Goal: Use online tool/utility: Utilize a website feature to perform a specific function

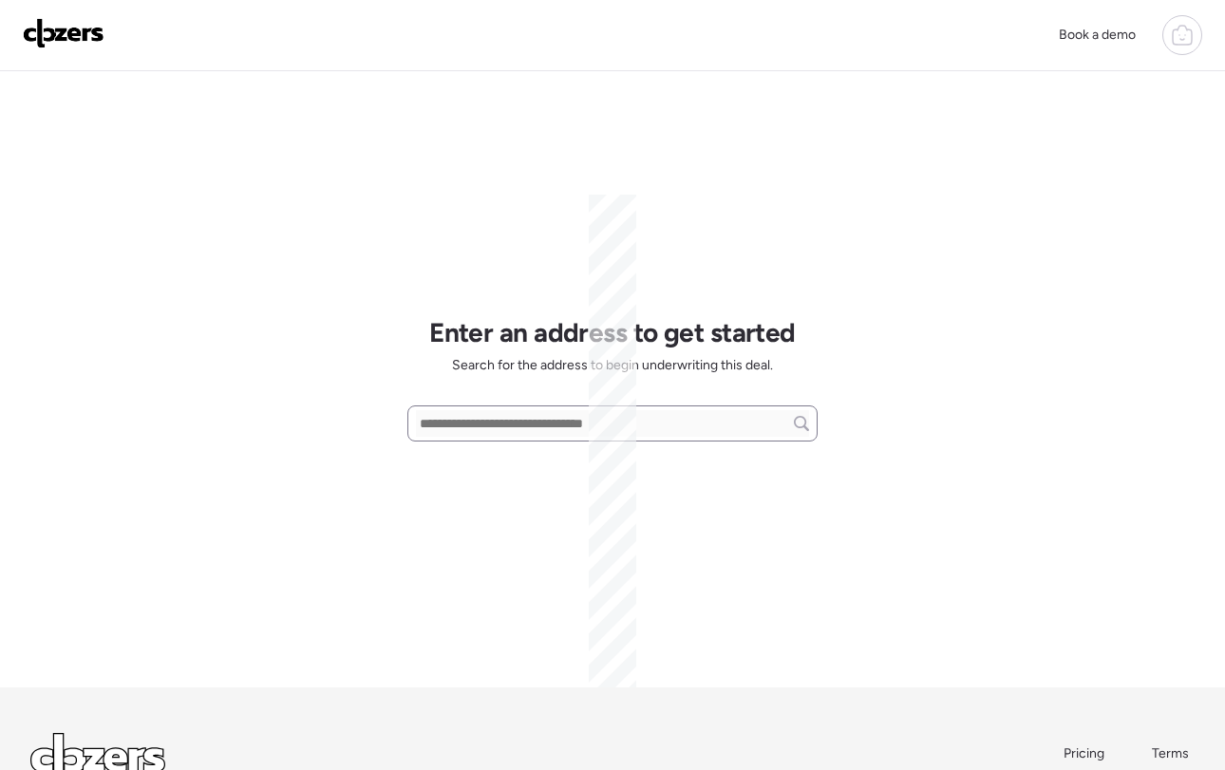
click at [548, 431] on input "text" at bounding box center [612, 423] width 393 height 27
click at [540, 425] on input "text" at bounding box center [612, 423] width 393 height 27
paste input "**********"
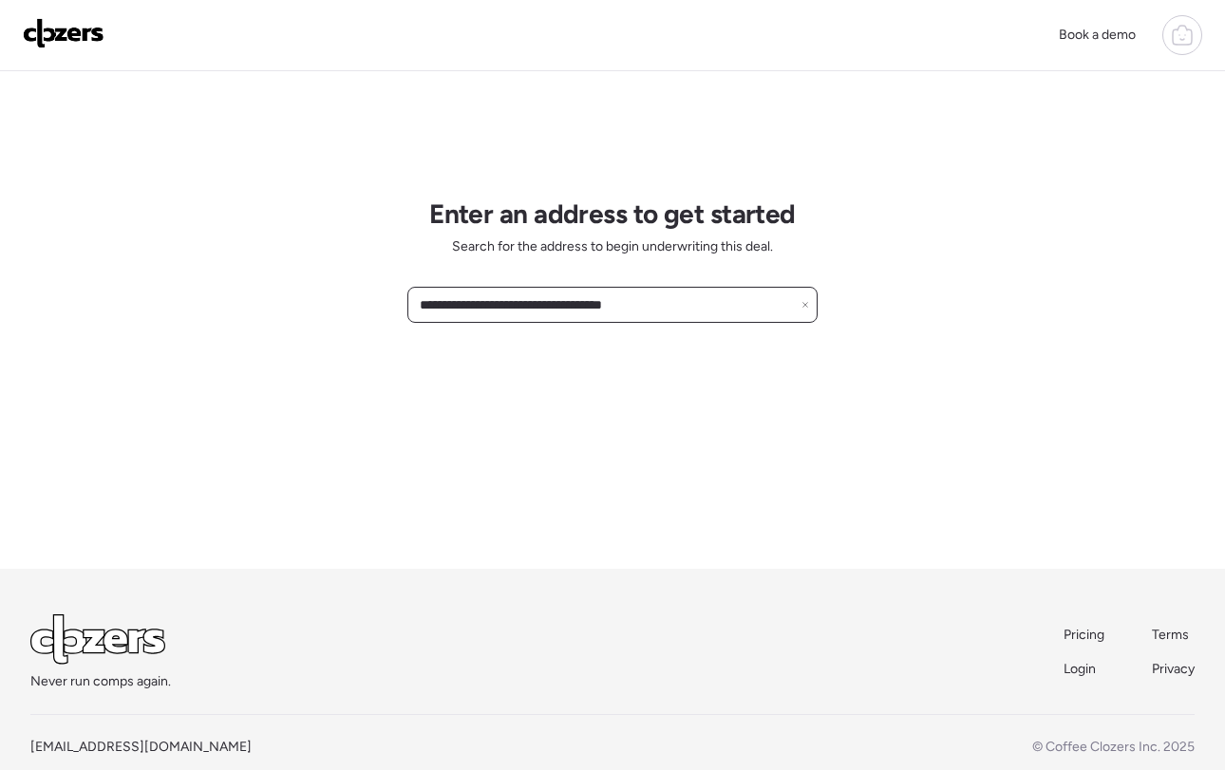
scroll to position [121, 0]
drag, startPoint x: 668, startPoint y: 301, endPoint x: 517, endPoint y: 299, distance: 151.0
click at [517, 299] on input "**********" at bounding box center [612, 303] width 393 height 27
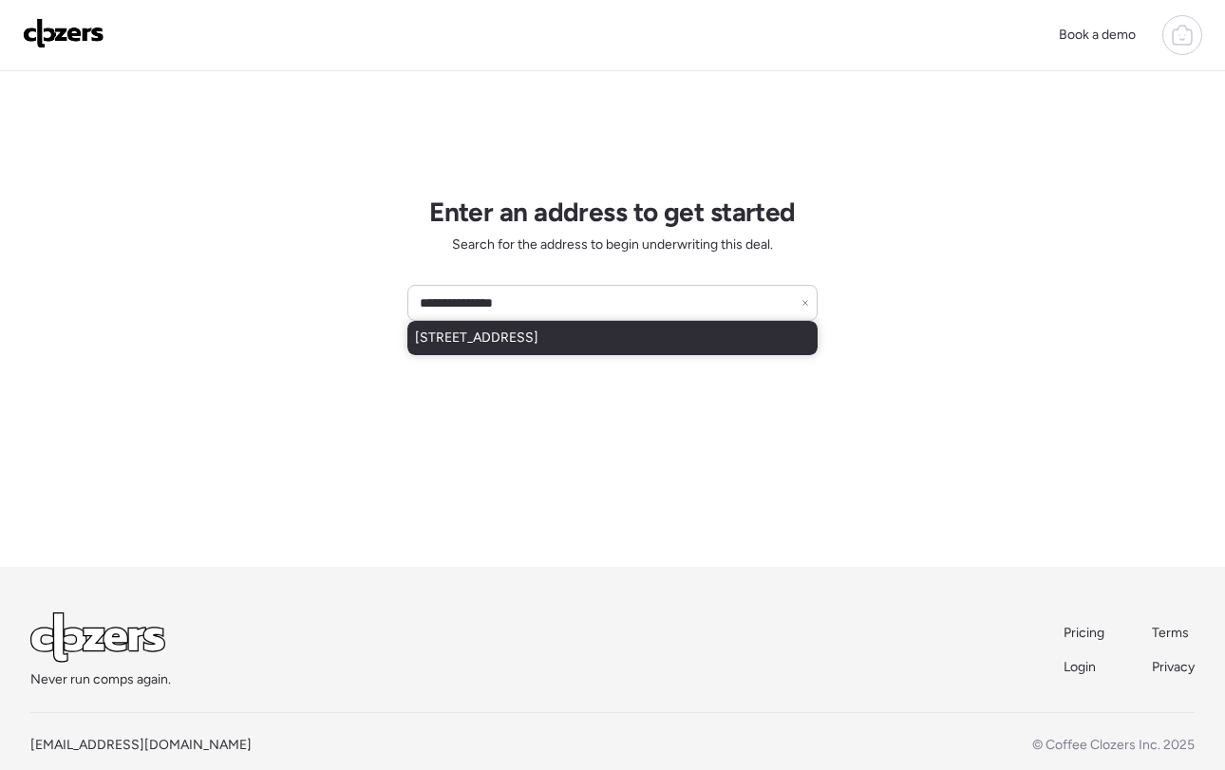
click at [518, 337] on span "[STREET_ADDRESS]" at bounding box center [476, 338] width 123 height 19
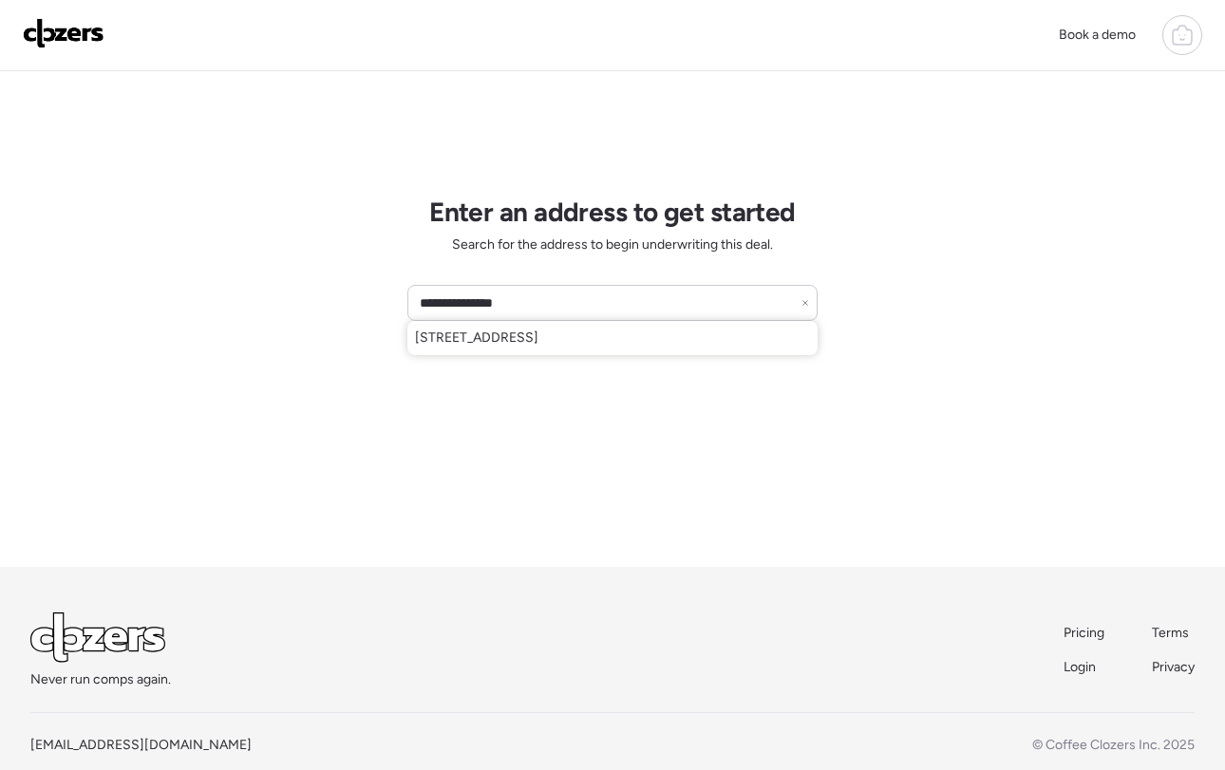
type input "**********"
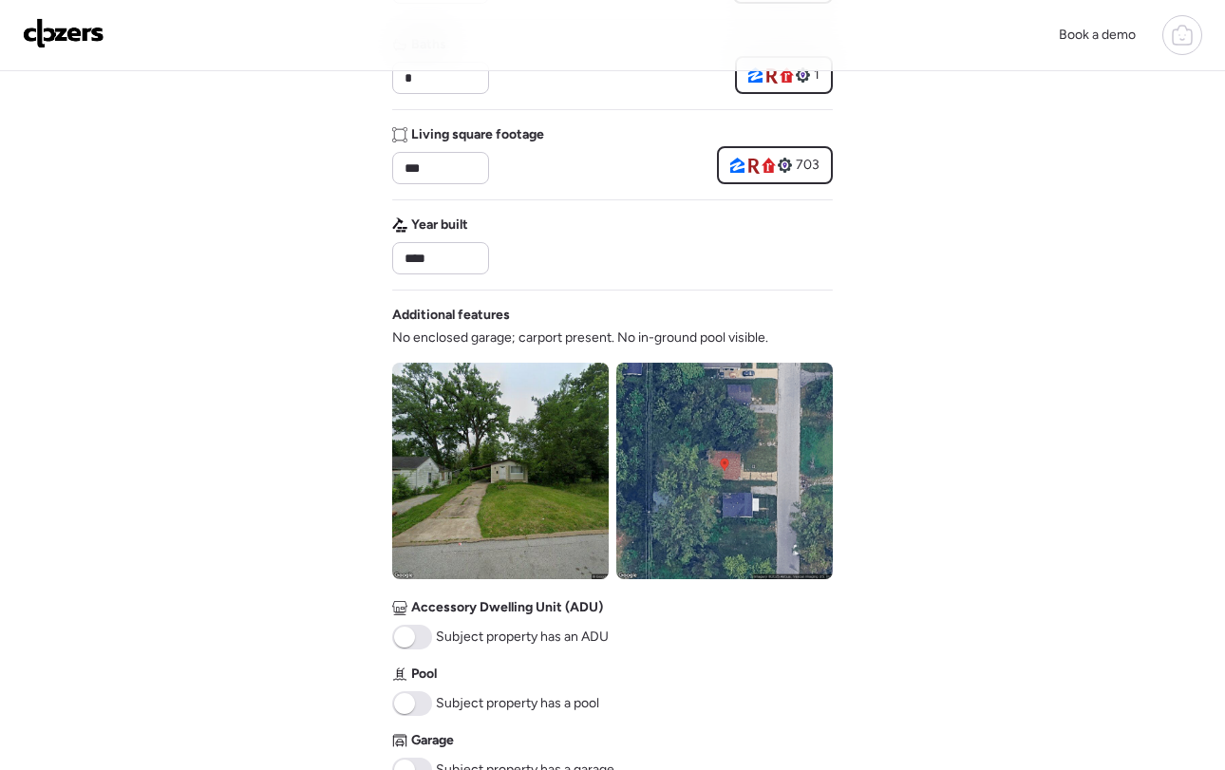
scroll to position [836, 0]
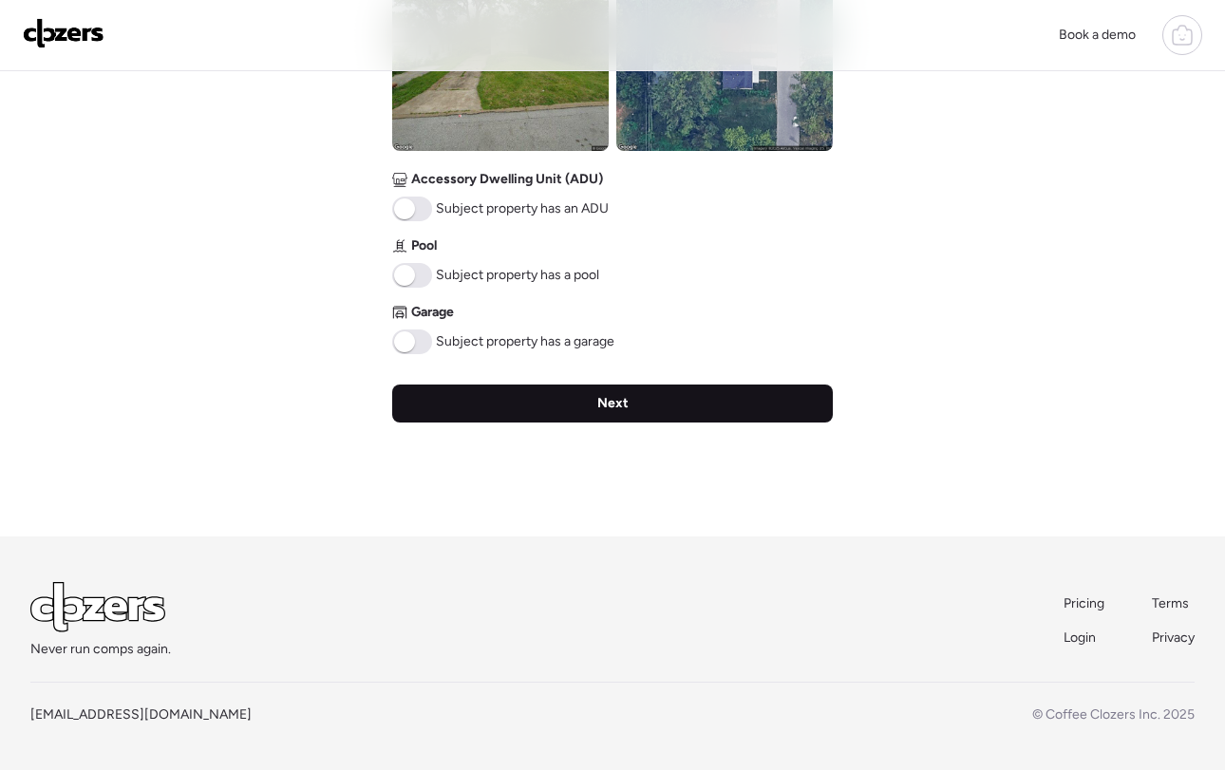
click at [578, 410] on div "Next" at bounding box center [612, 404] width 441 height 38
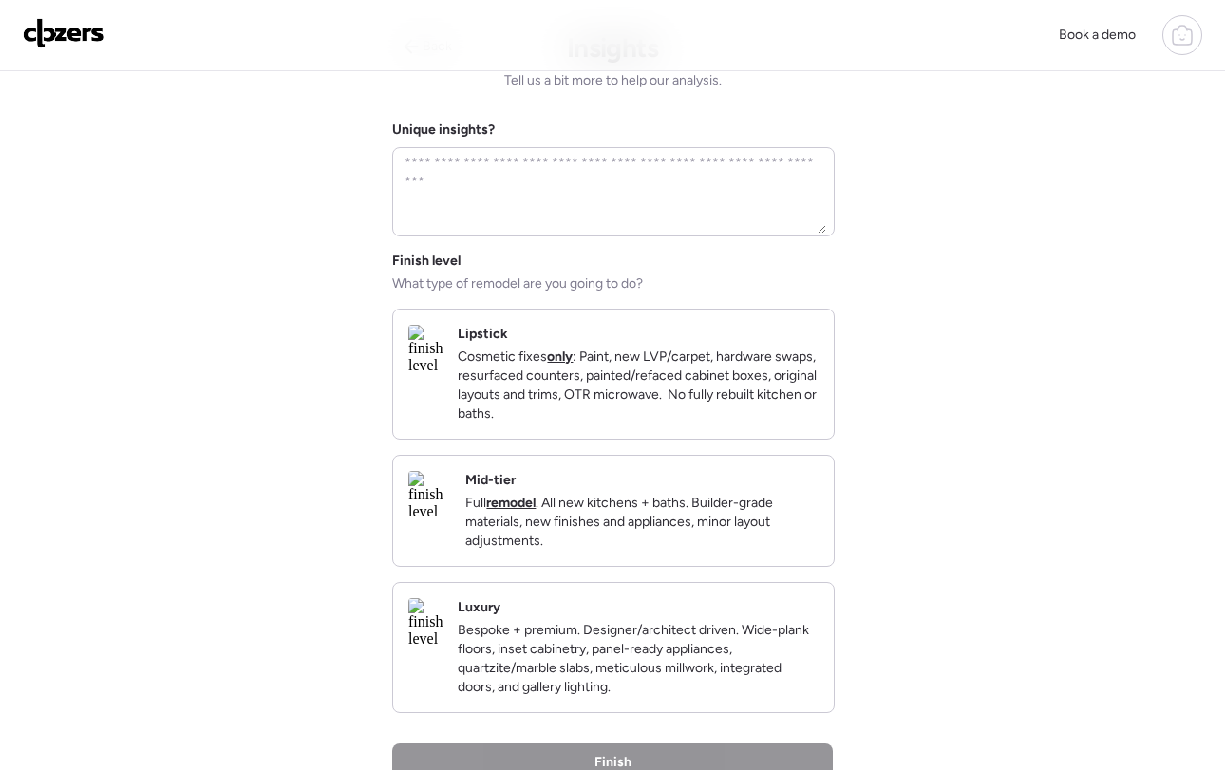
scroll to position [56, 0]
click at [682, 549] on p "Full remodel . All new kitchens + baths. Builder-grade materials, new finishes …" at bounding box center [641, 520] width 353 height 57
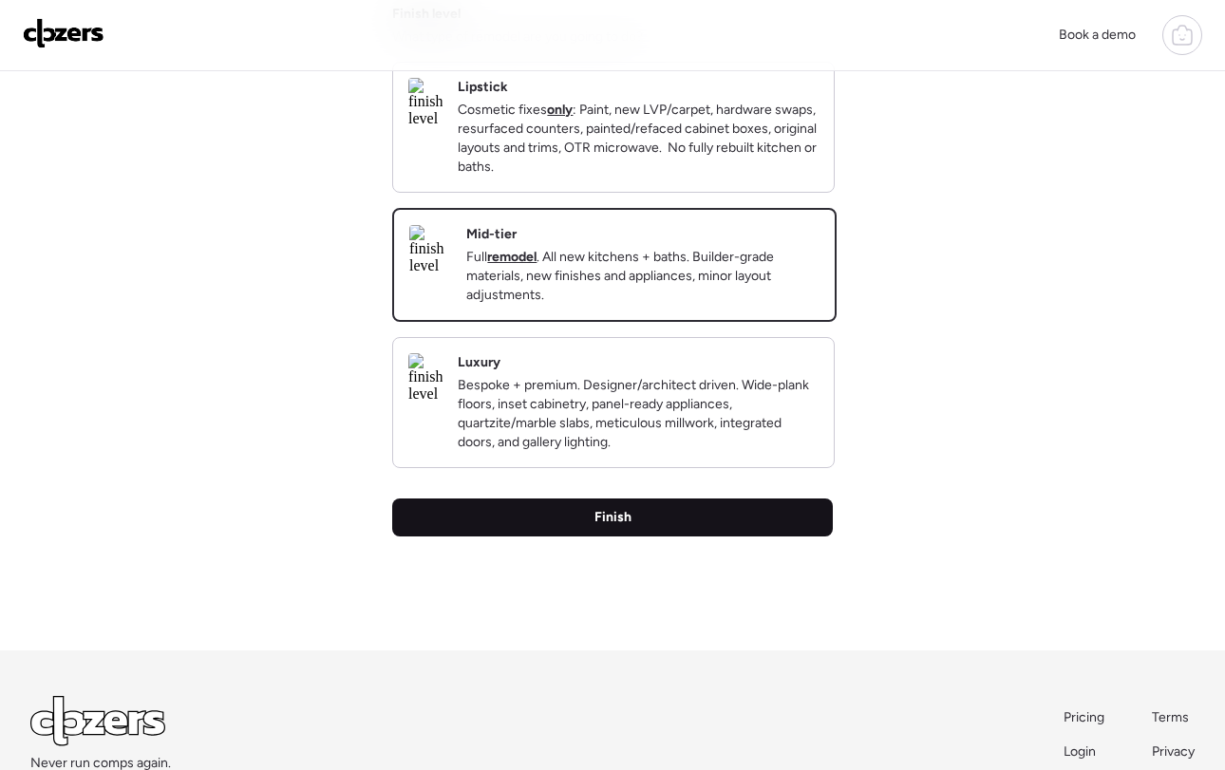
click at [667, 536] on div "Finish" at bounding box center [612, 517] width 441 height 38
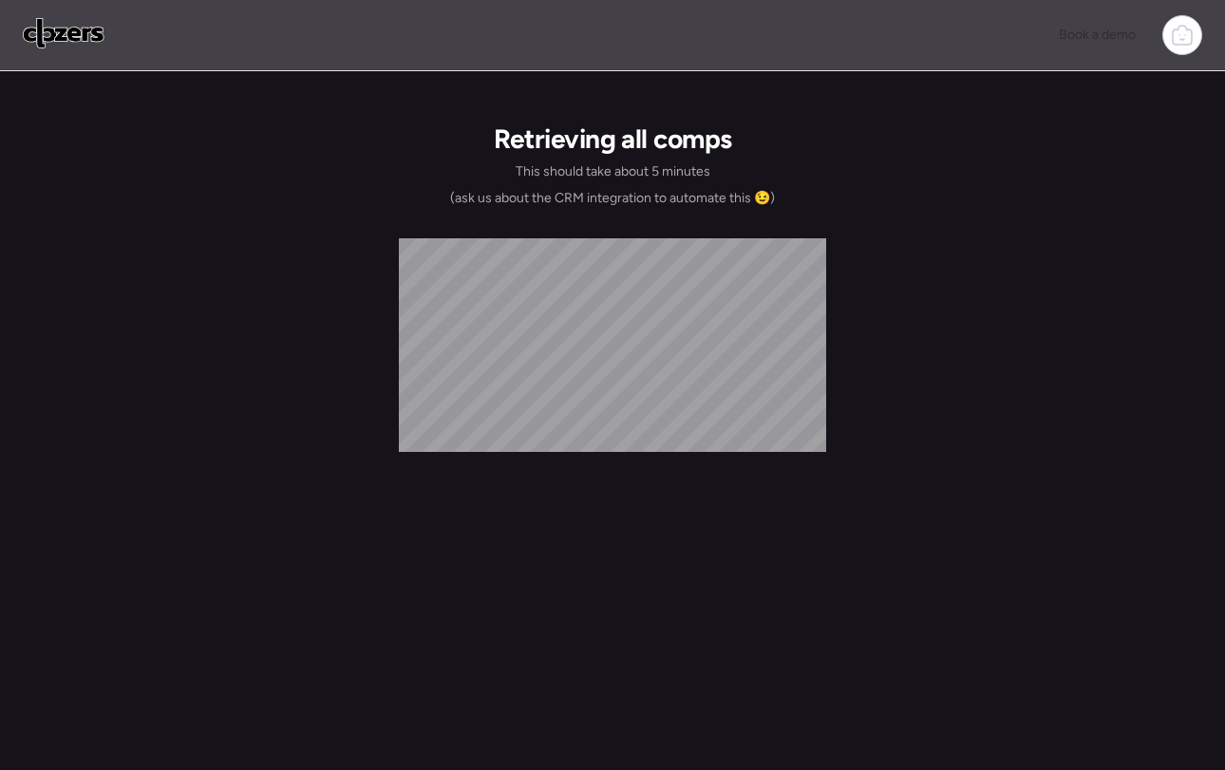
scroll to position [0, 0]
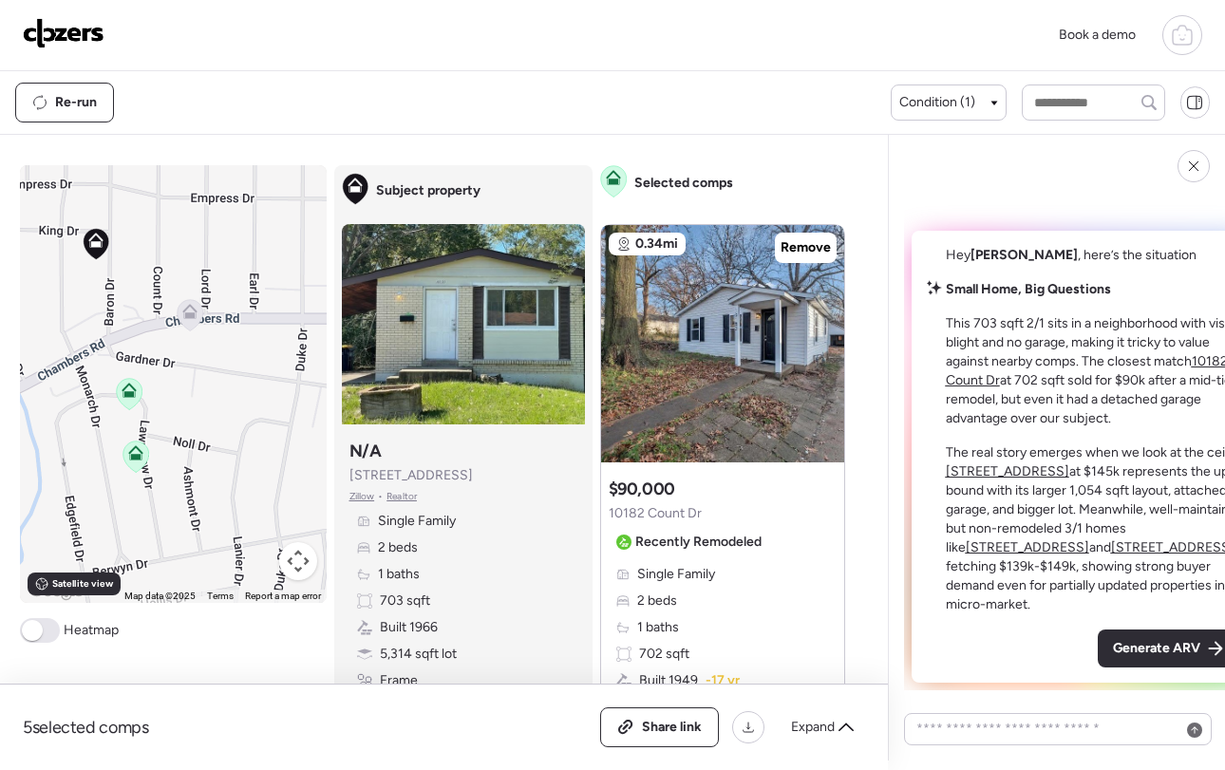
drag, startPoint x: 166, startPoint y: 377, endPoint x: 274, endPoint y: 486, distance: 153.7
click at [274, 486] on div "To activate drag with keyboard, press Alt + Enter. Once in keyboard drag state,…" at bounding box center [173, 384] width 307 height 438
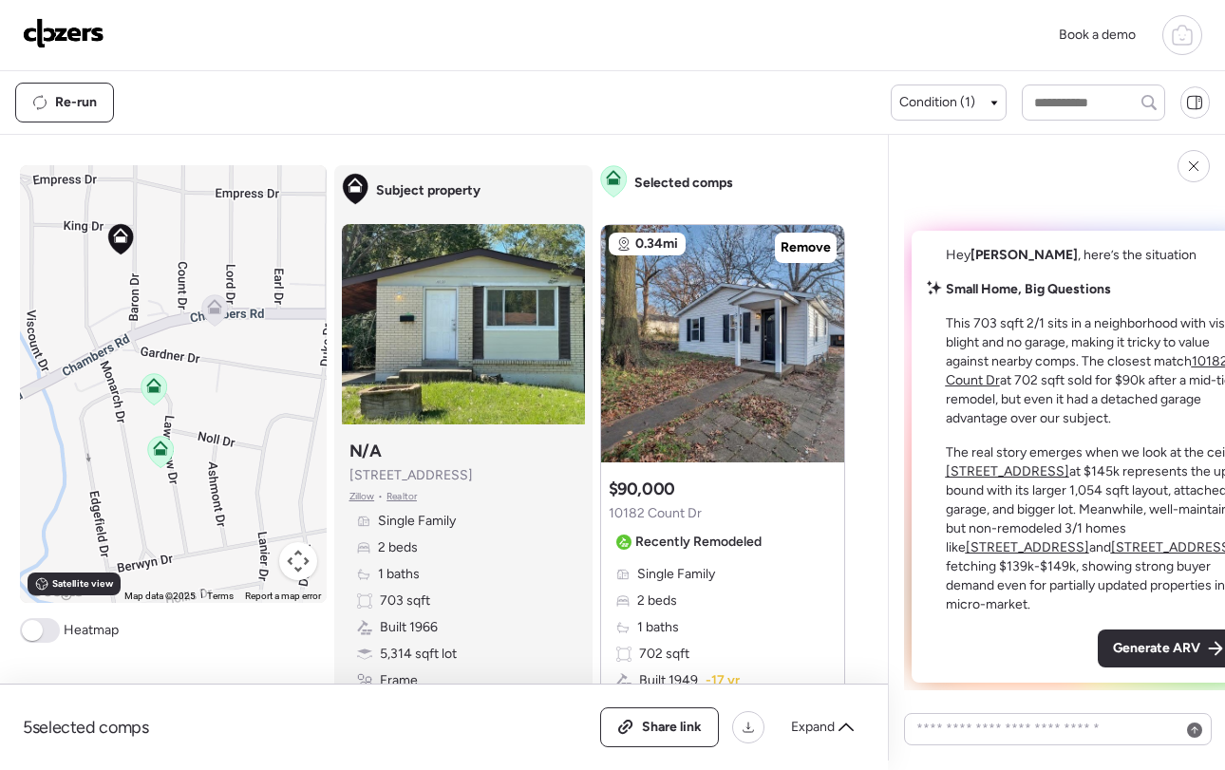
drag, startPoint x: 204, startPoint y: 427, endPoint x: 259, endPoint y: 411, distance: 57.4
click at [259, 411] on div "To activate drag with keyboard, press Alt + Enter. Once in keyboard drag state,…" at bounding box center [173, 384] width 307 height 438
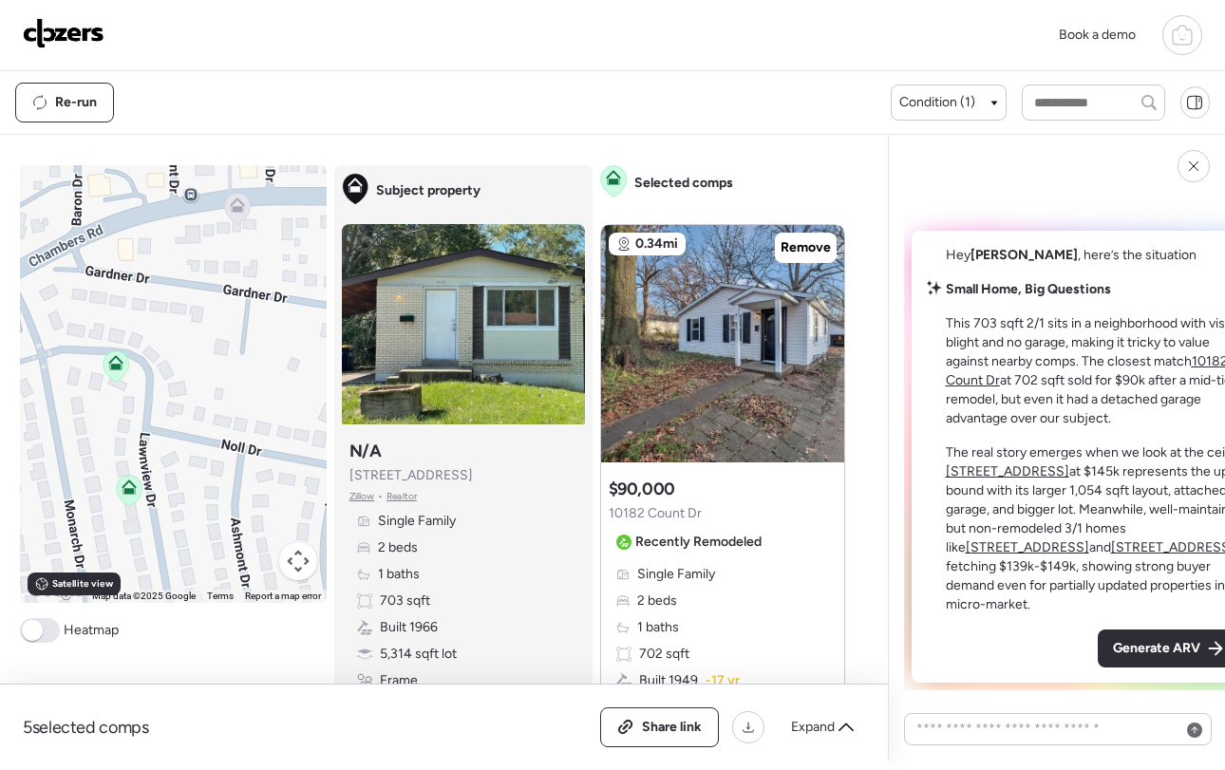
scroll to position [13, 0]
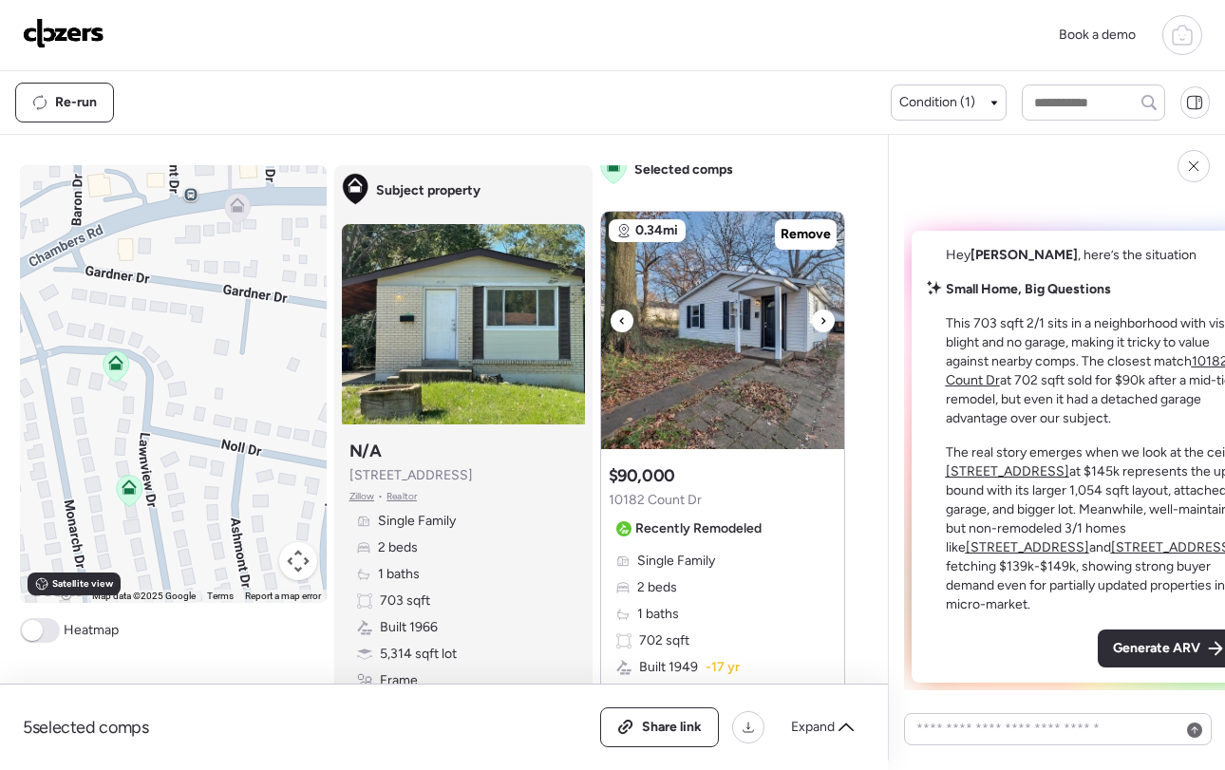
click at [826, 323] on icon at bounding box center [823, 321] width 8 height 23
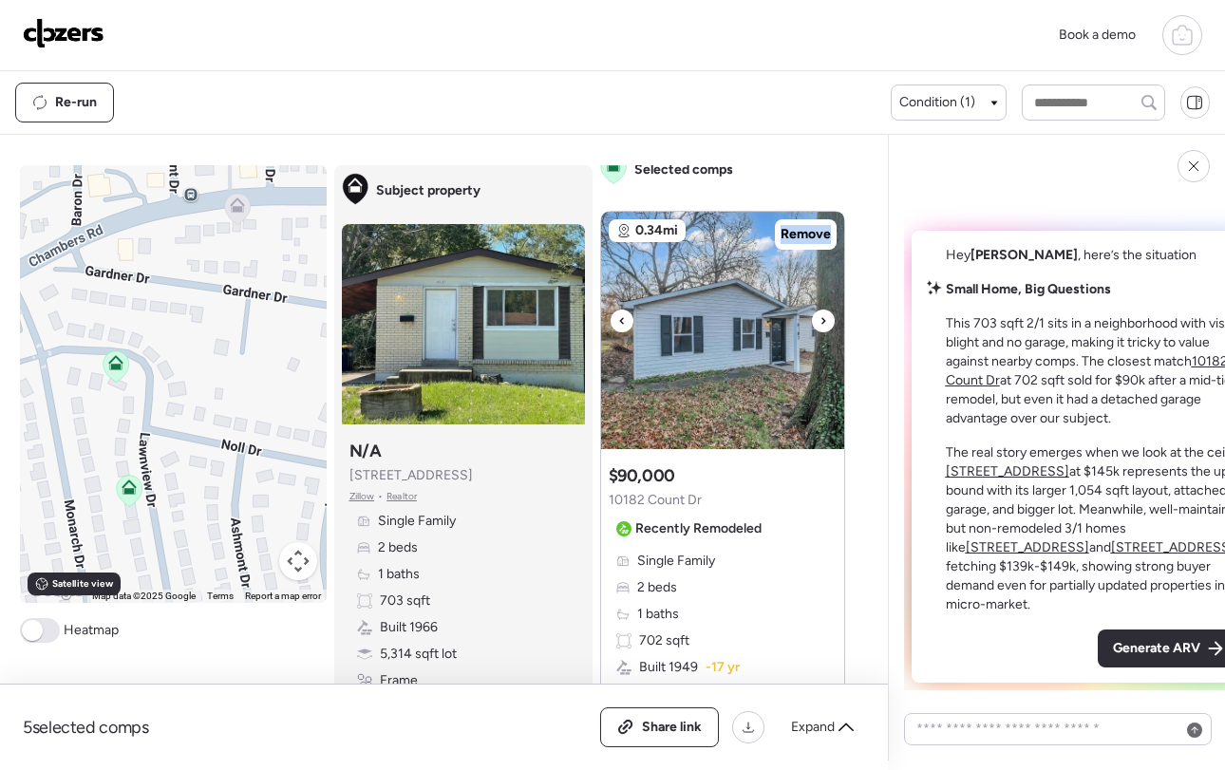
click at [826, 323] on icon at bounding box center [823, 321] width 8 height 23
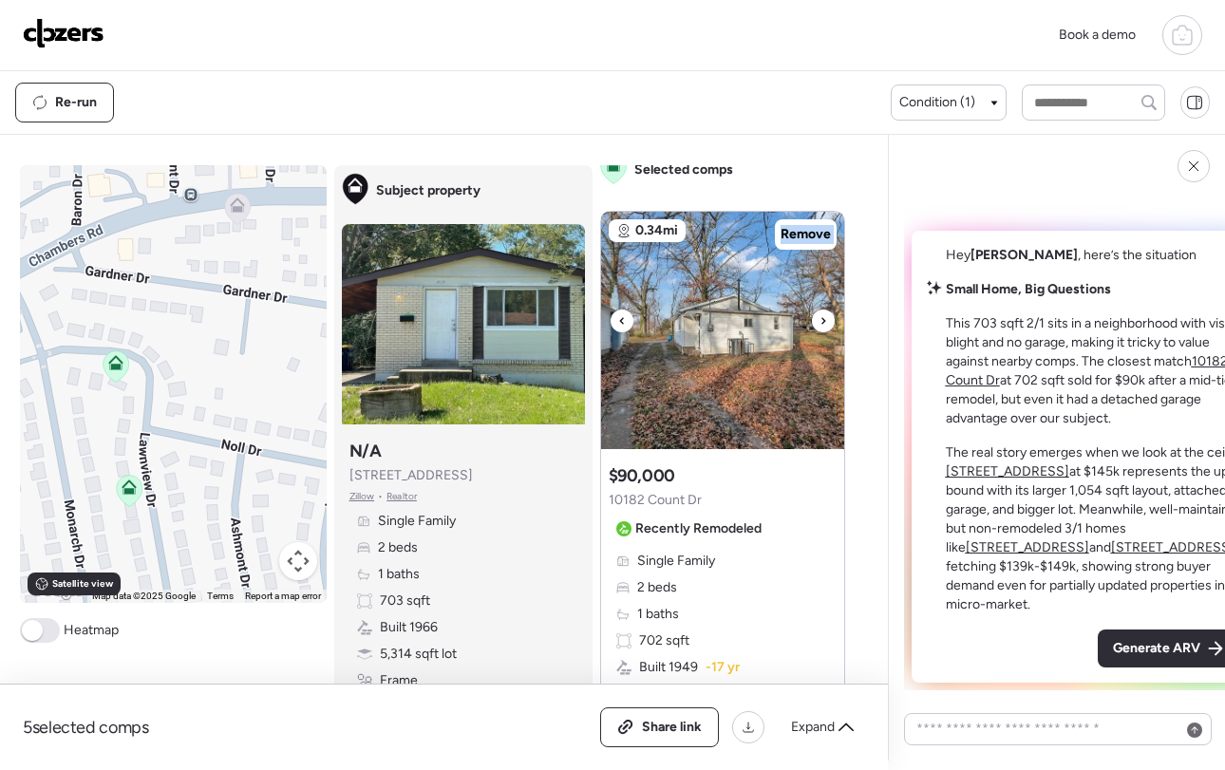
click at [826, 323] on icon at bounding box center [823, 321] width 8 height 23
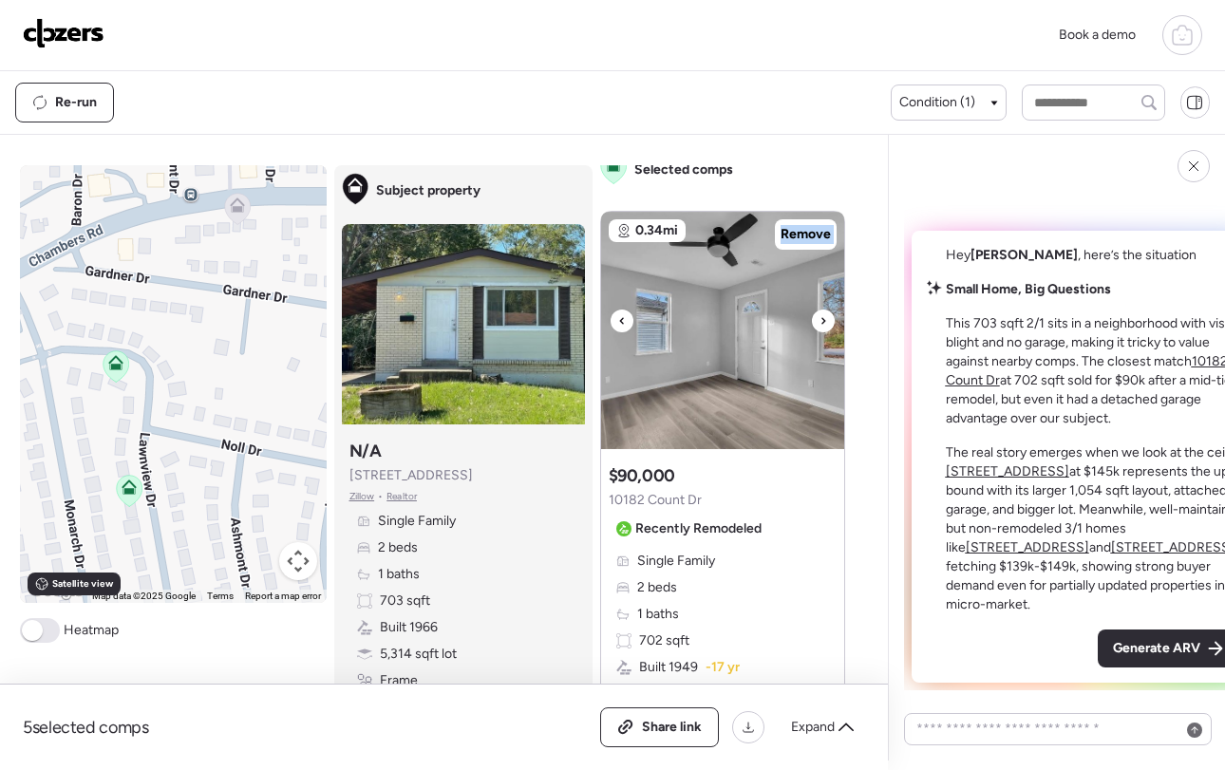
click at [826, 323] on icon at bounding box center [823, 321] width 8 height 23
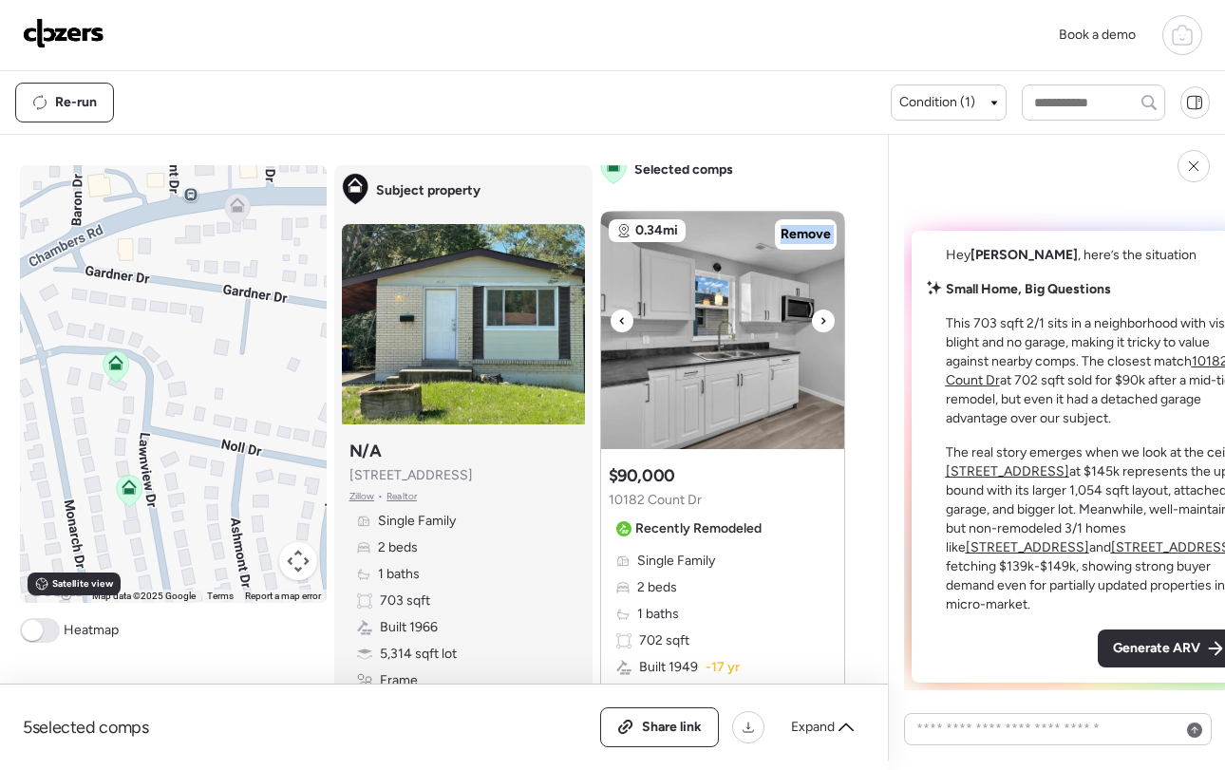
click at [826, 323] on icon at bounding box center [823, 321] width 8 height 23
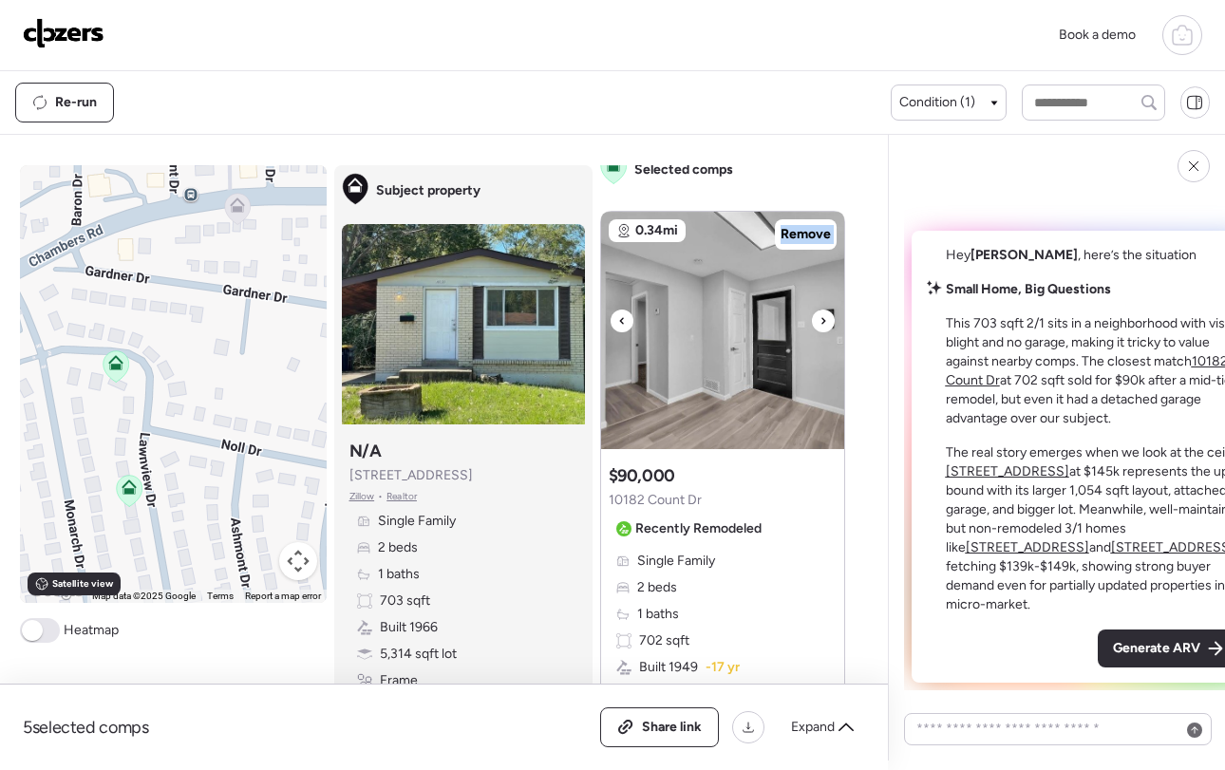
click at [826, 323] on icon at bounding box center [823, 321] width 8 height 23
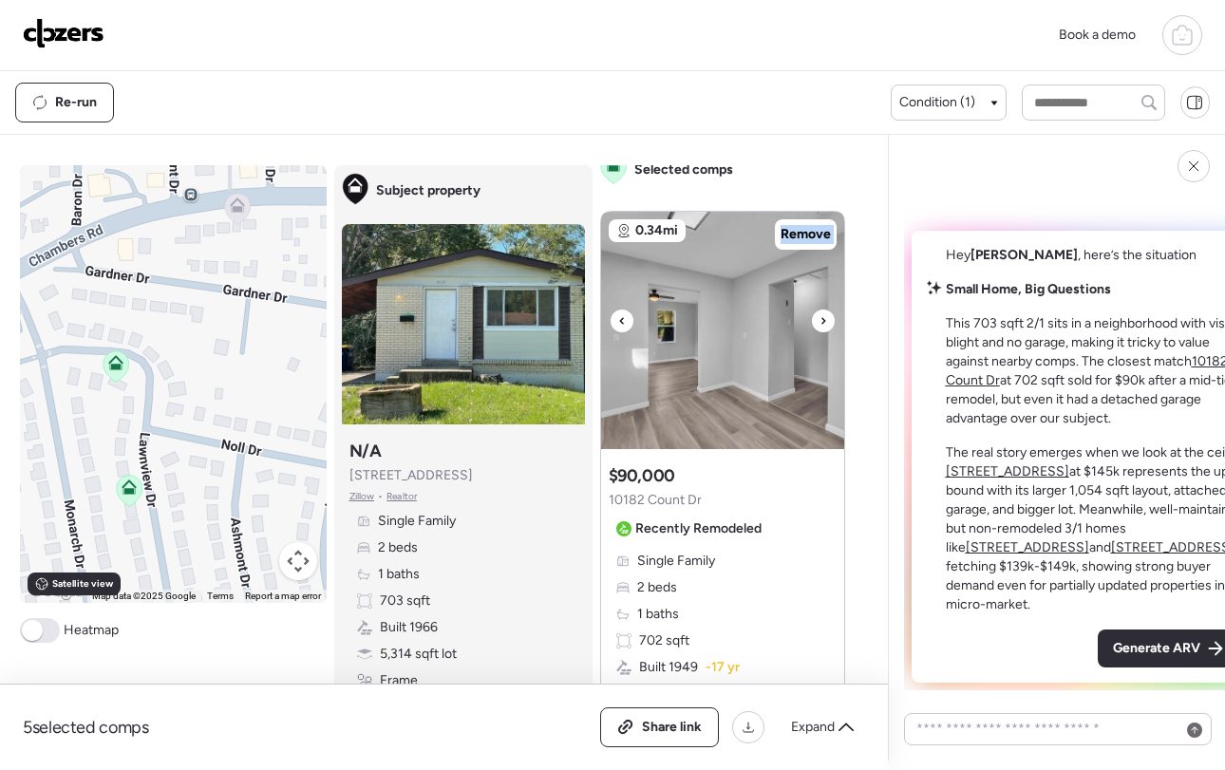
click at [826, 323] on icon at bounding box center [823, 321] width 8 height 23
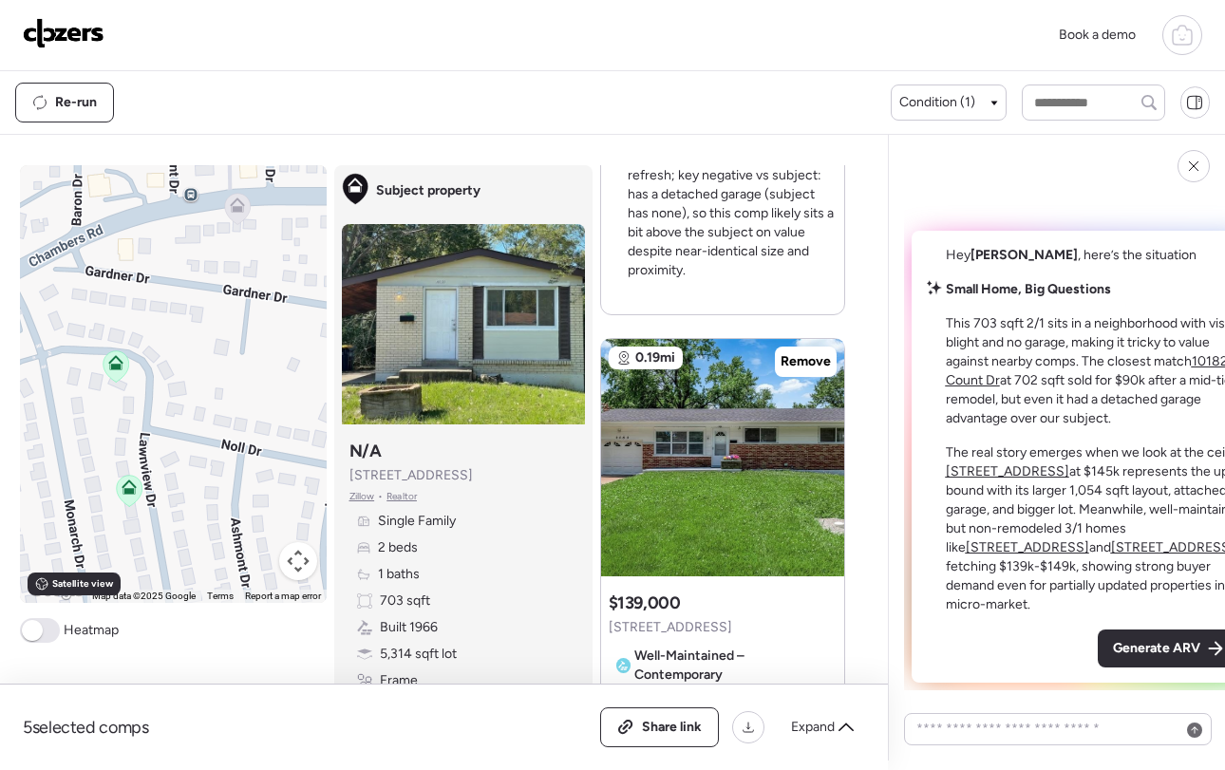
scroll to position [826, 0]
click at [819, 449] on icon at bounding box center [823, 447] width 8 height 23
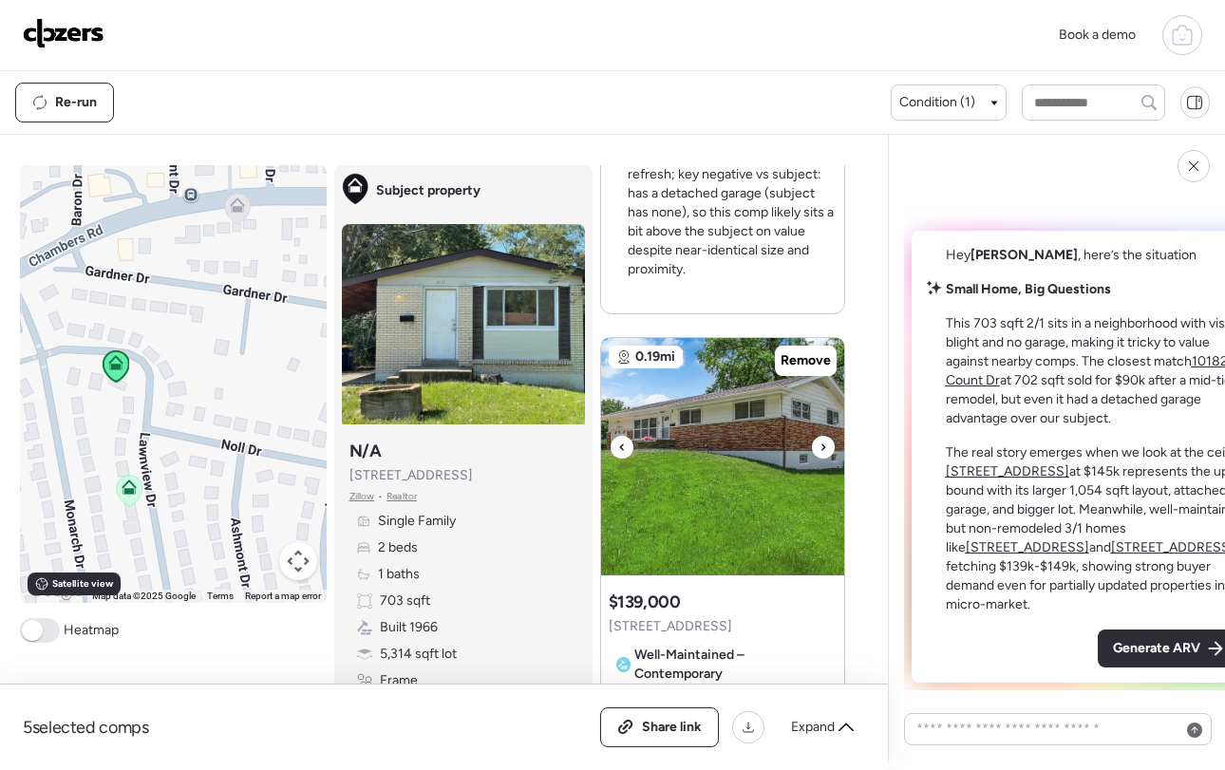
click at [819, 449] on icon at bounding box center [823, 447] width 8 height 23
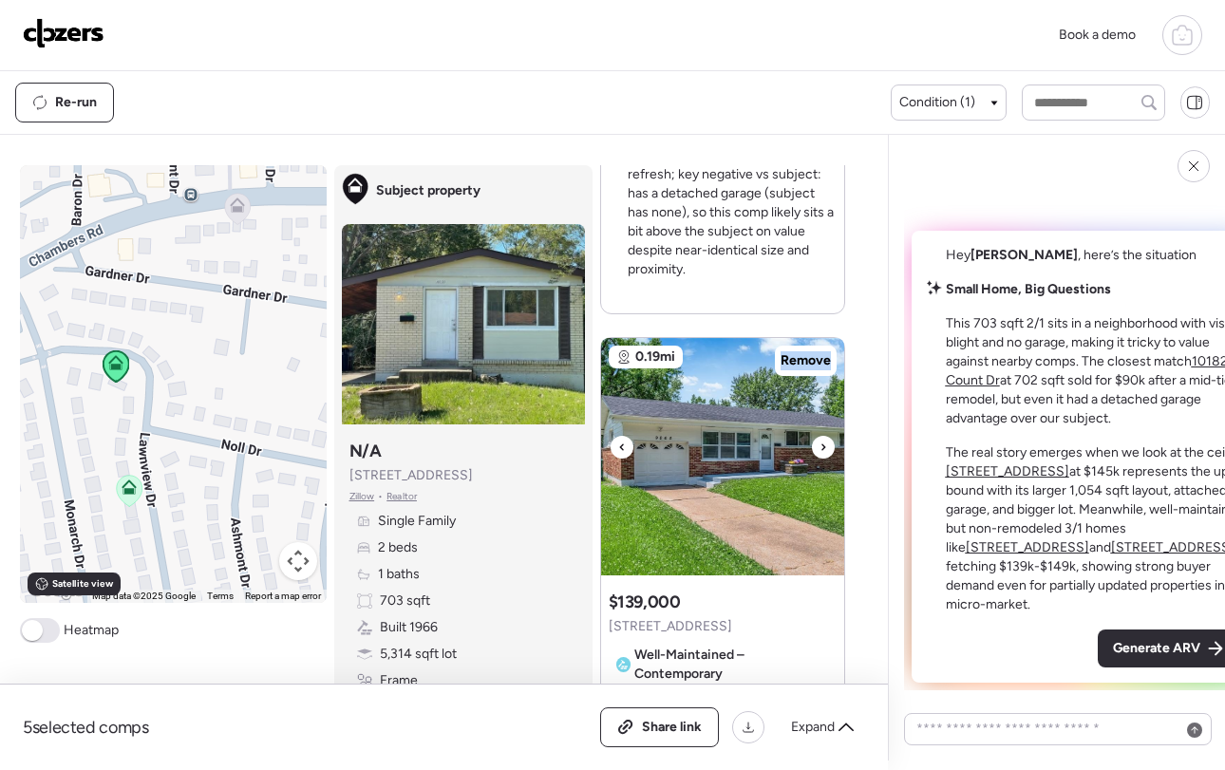
click at [819, 449] on icon at bounding box center [823, 447] width 8 height 23
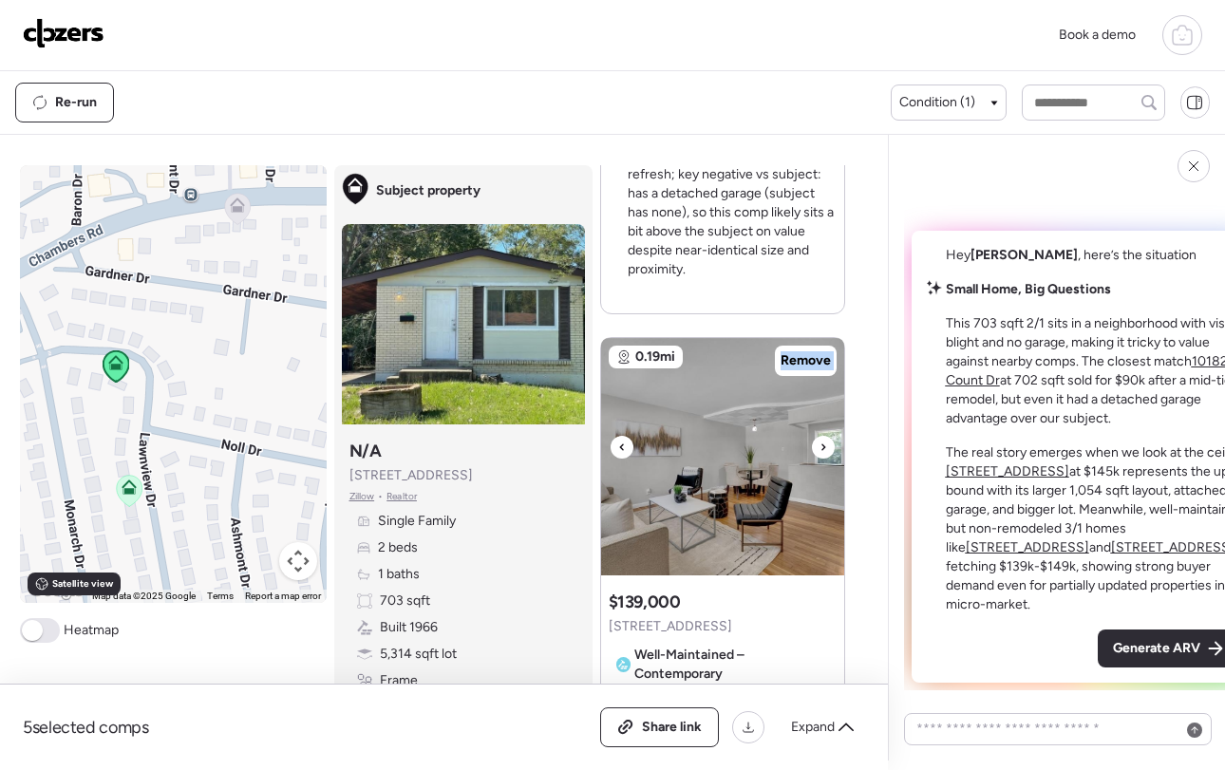
click at [819, 449] on icon at bounding box center [823, 447] width 8 height 23
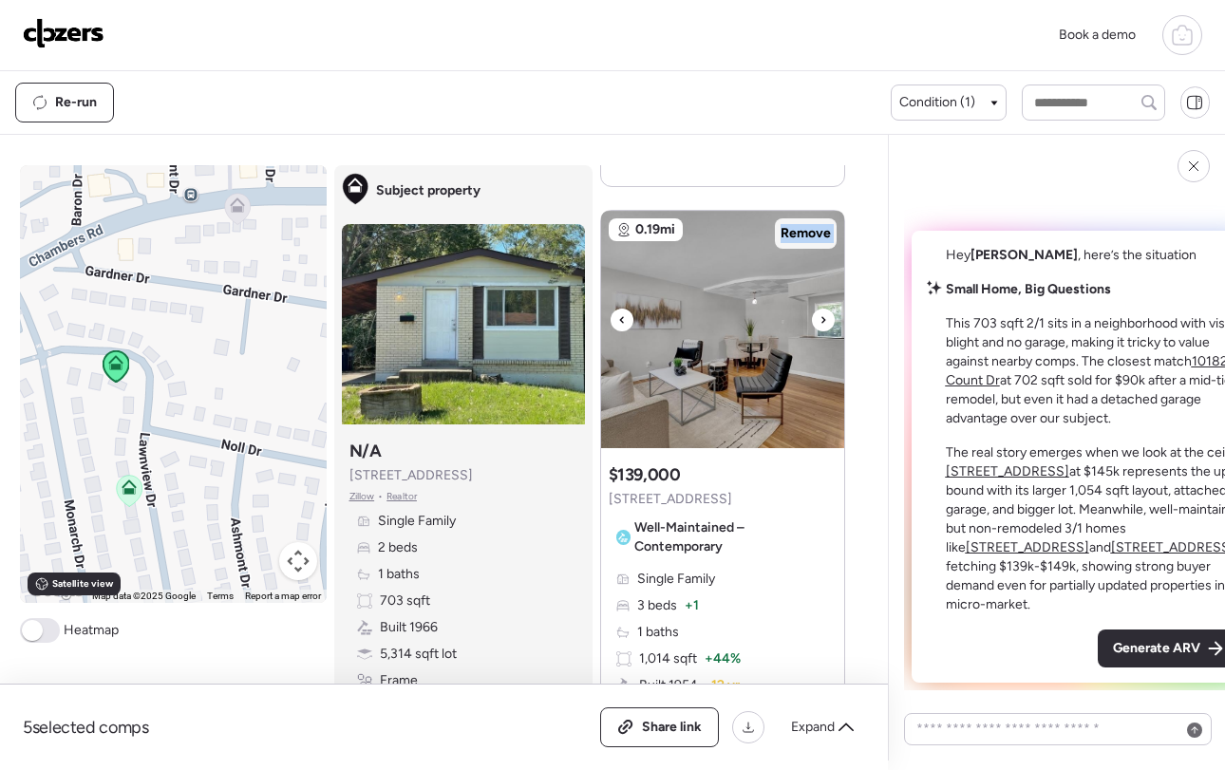
scroll to position [937, 0]
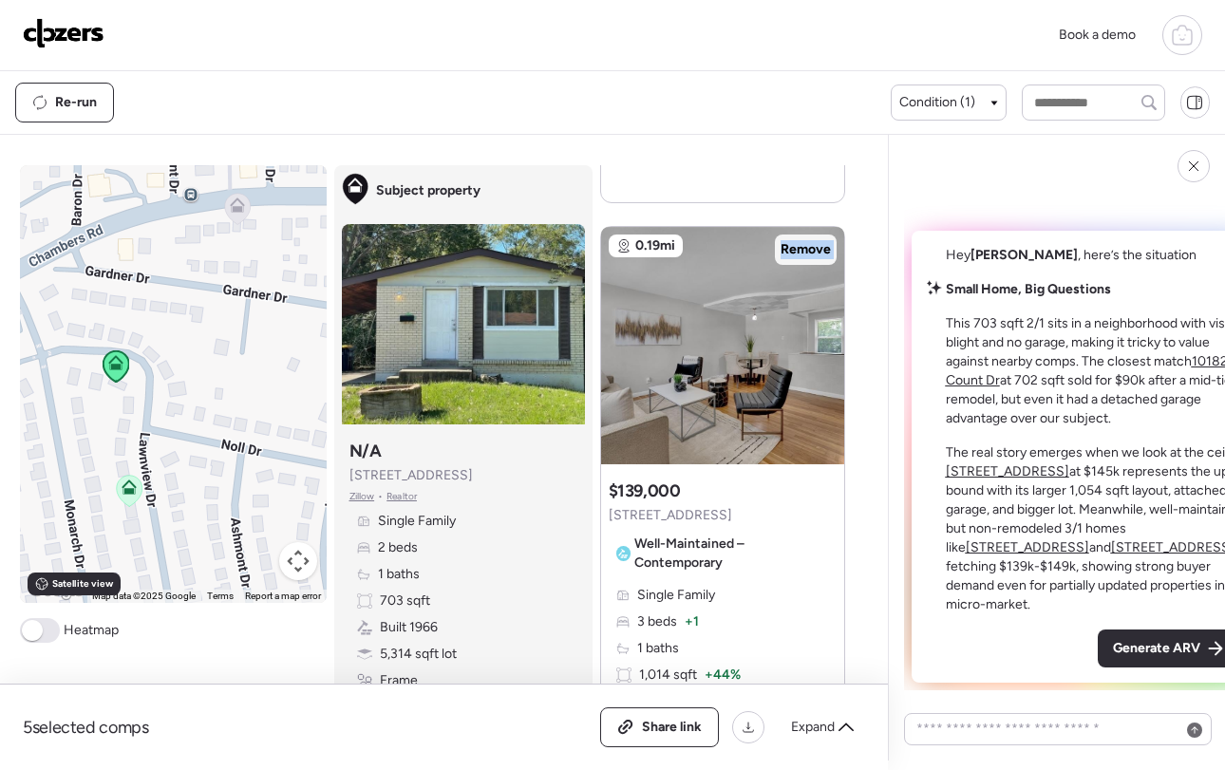
click at [798, 246] on span "Remove" at bounding box center [805, 249] width 50 height 19
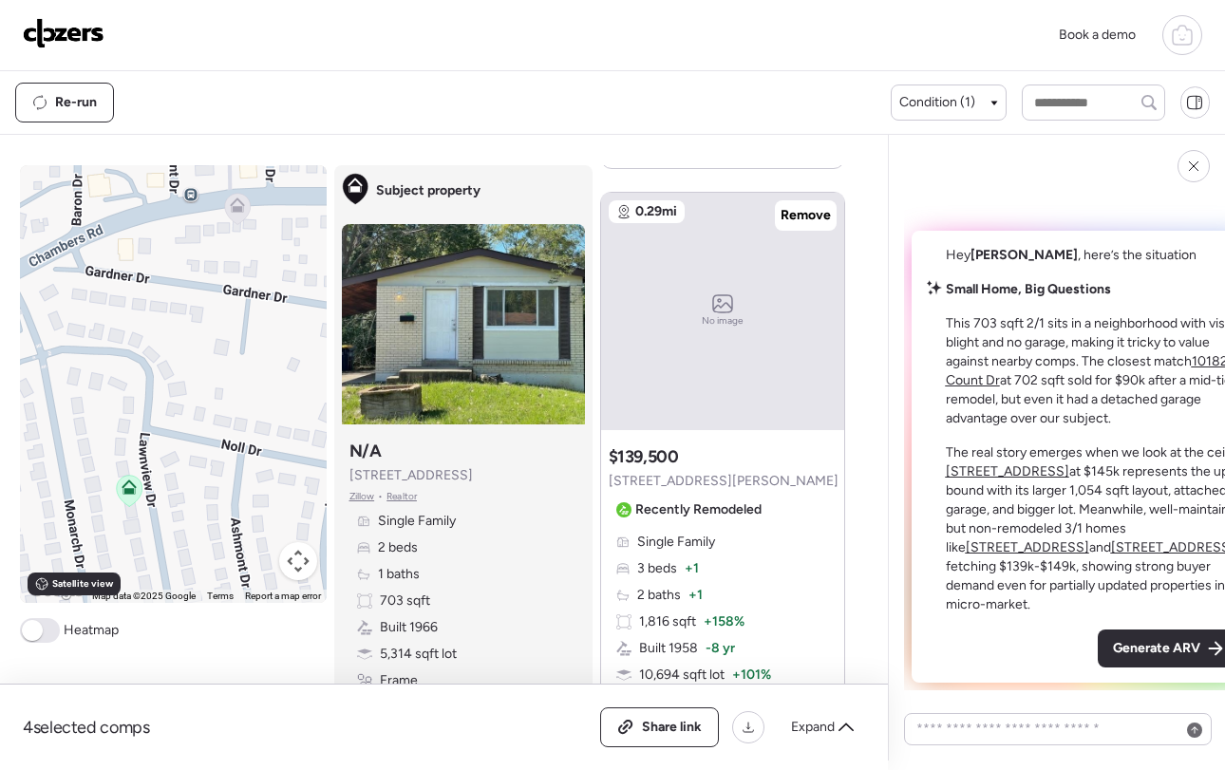
scroll to position [945, 0]
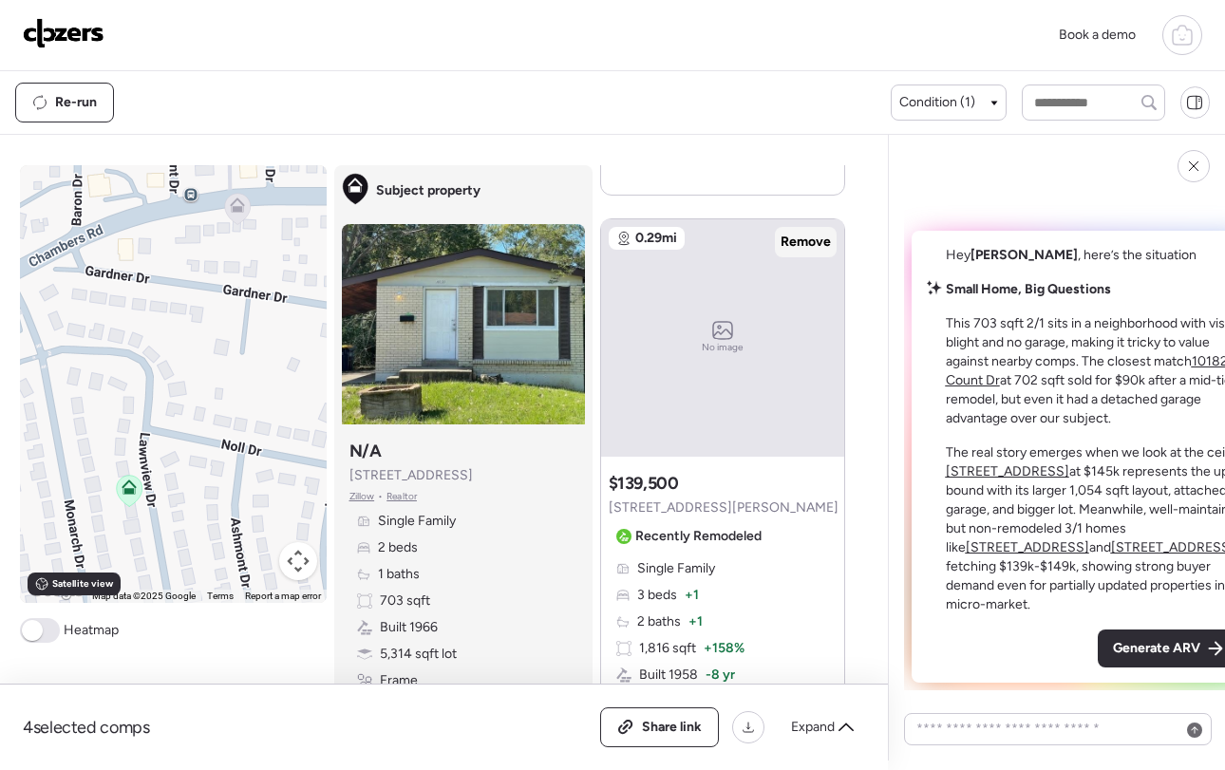
click at [810, 242] on span "Remove" at bounding box center [805, 242] width 50 height 19
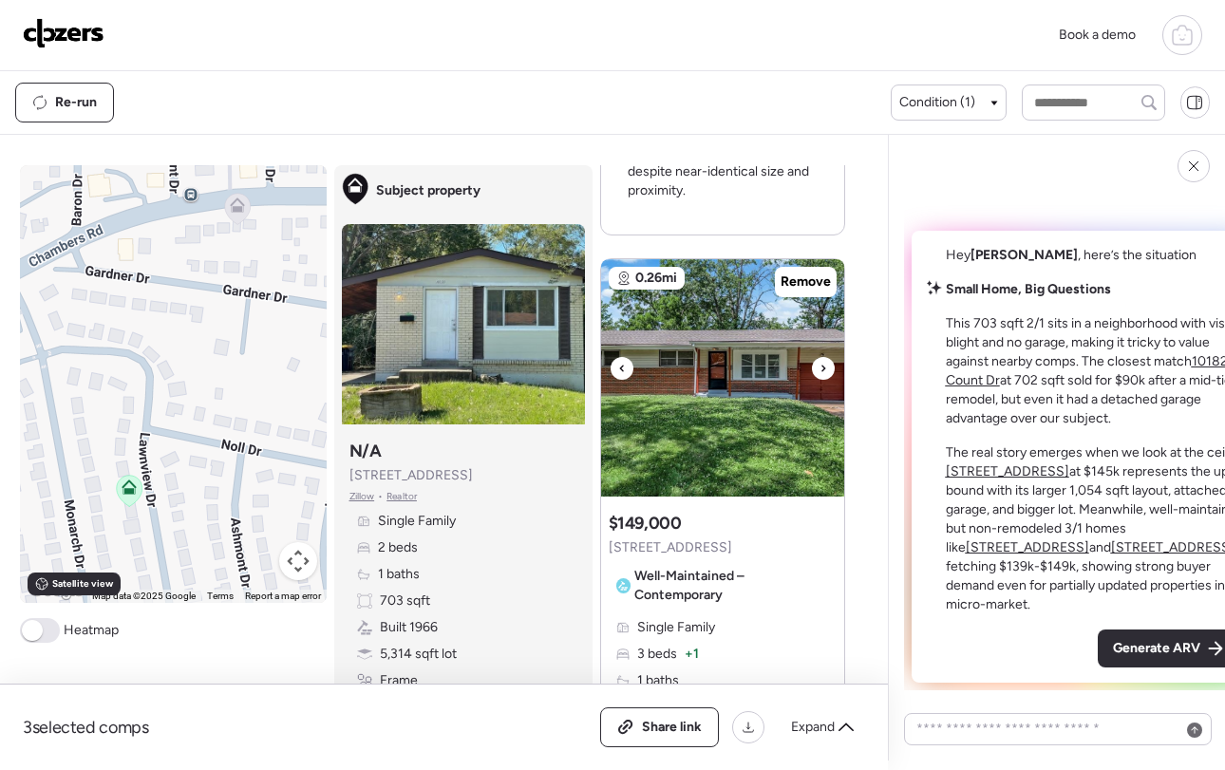
scroll to position [894, 0]
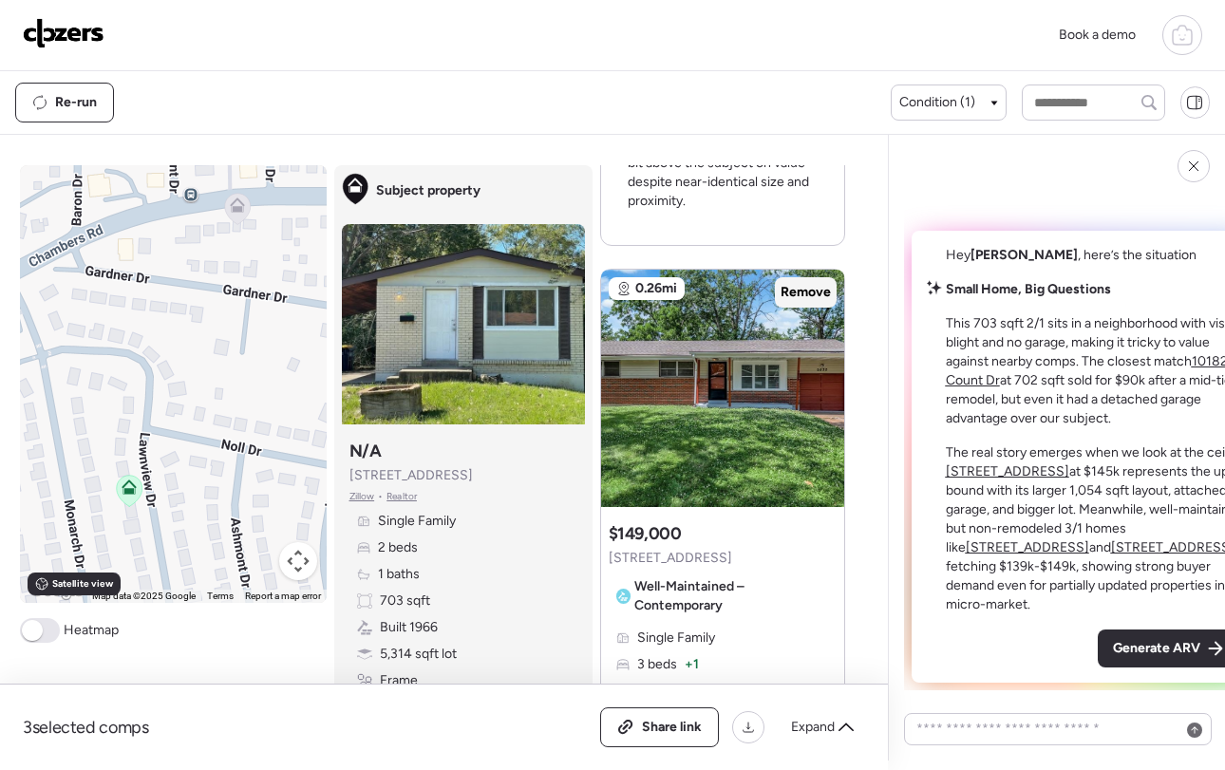
click at [802, 286] on span "Remove" at bounding box center [805, 292] width 50 height 19
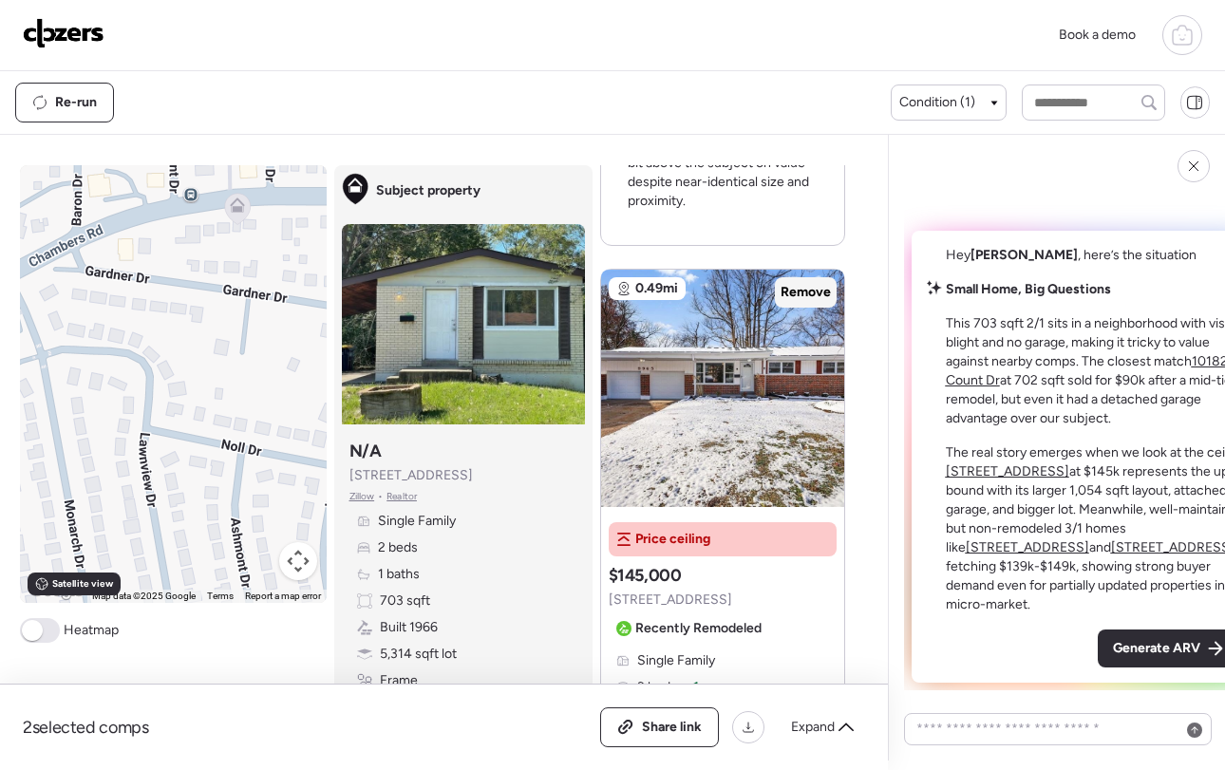
click at [800, 288] on span "Remove" at bounding box center [805, 292] width 50 height 19
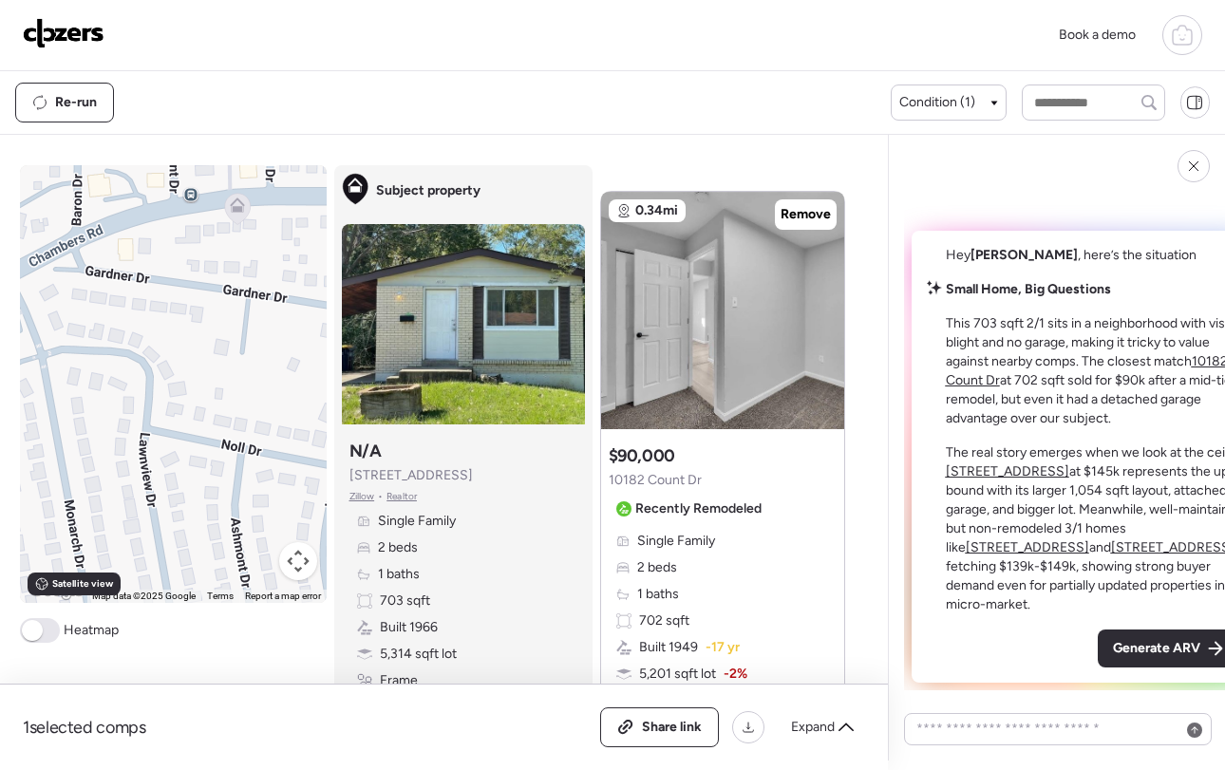
scroll to position [0, 0]
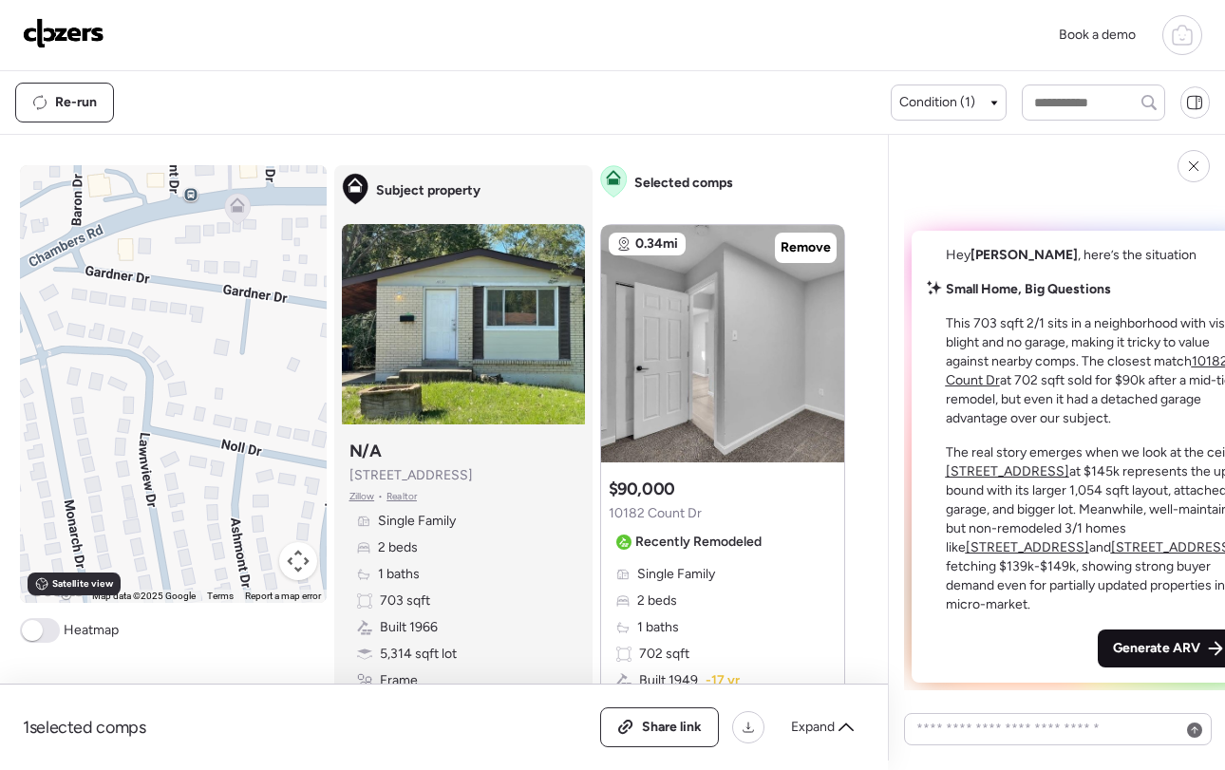
click at [1113, 644] on span "Generate ARV" at bounding box center [1156, 648] width 87 height 19
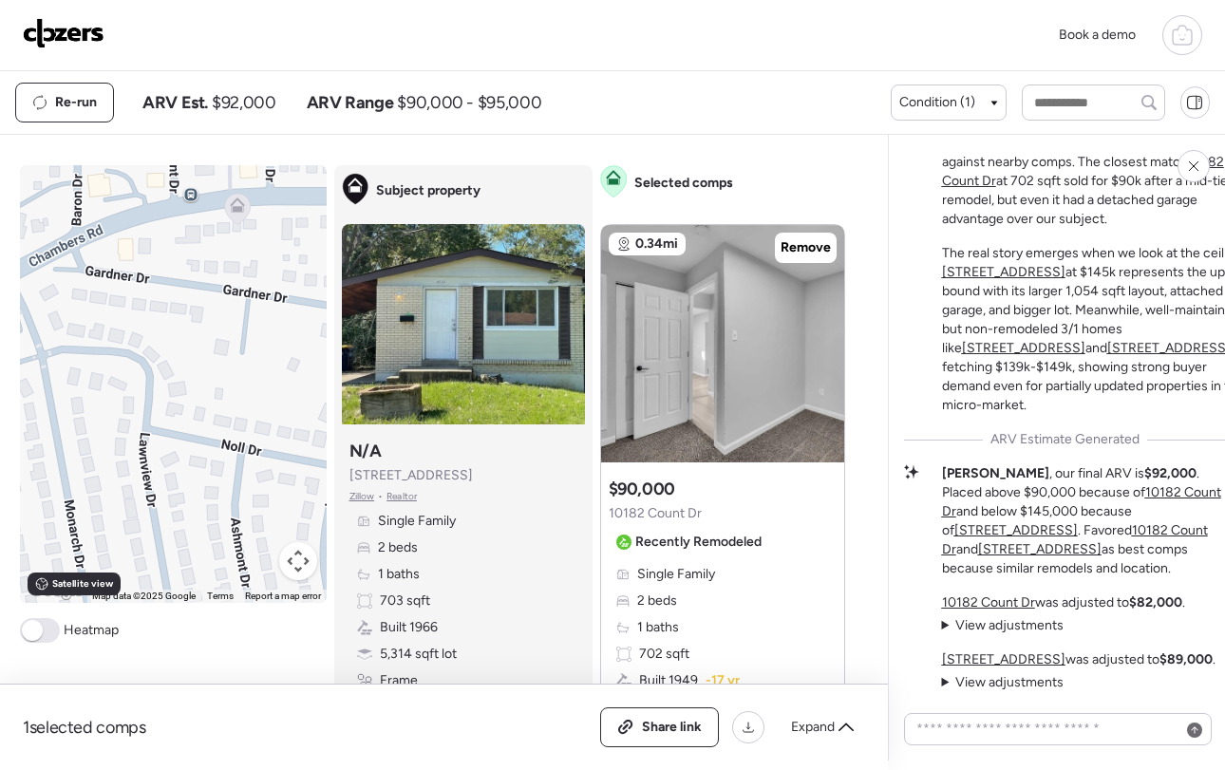
scroll to position [-282, 0]
